Goal: Transaction & Acquisition: Subscribe to service/newsletter

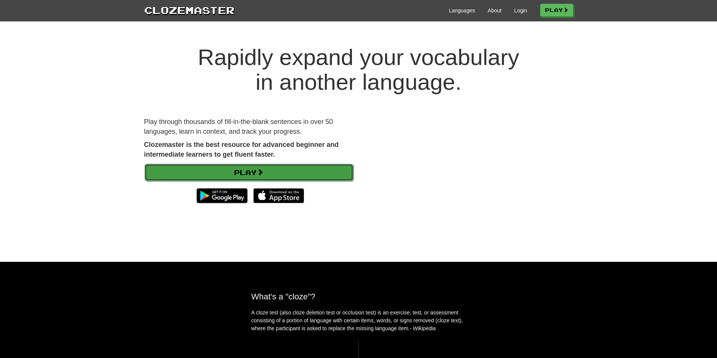
click at [262, 175] on span at bounding box center [260, 172] width 7 height 7
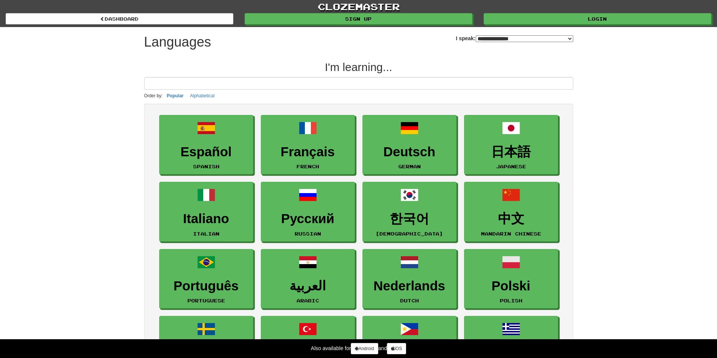
select select "*******"
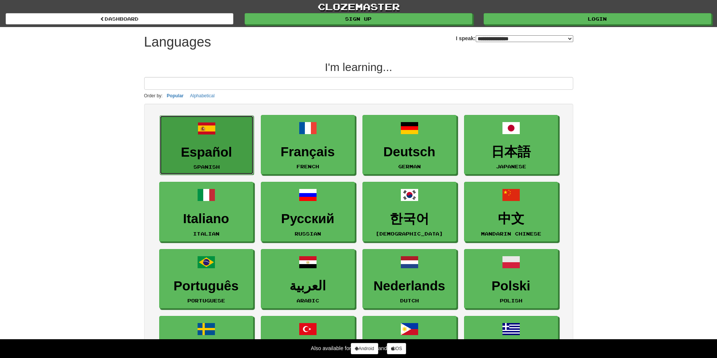
click at [226, 169] on link "Español Spanish" at bounding box center [206, 145] width 94 height 60
